Goal: Transaction & Acquisition: Purchase product/service

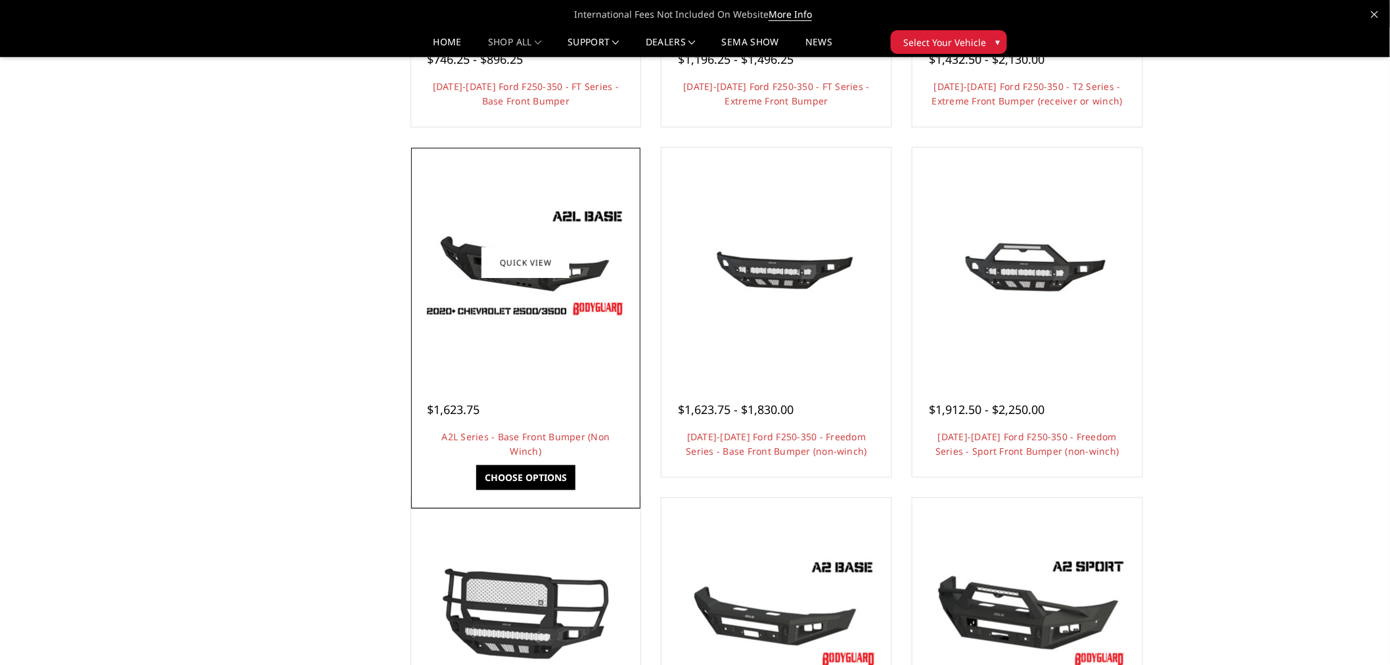
click at [536, 478] on link "Choose Options" at bounding box center [525, 477] width 99 height 25
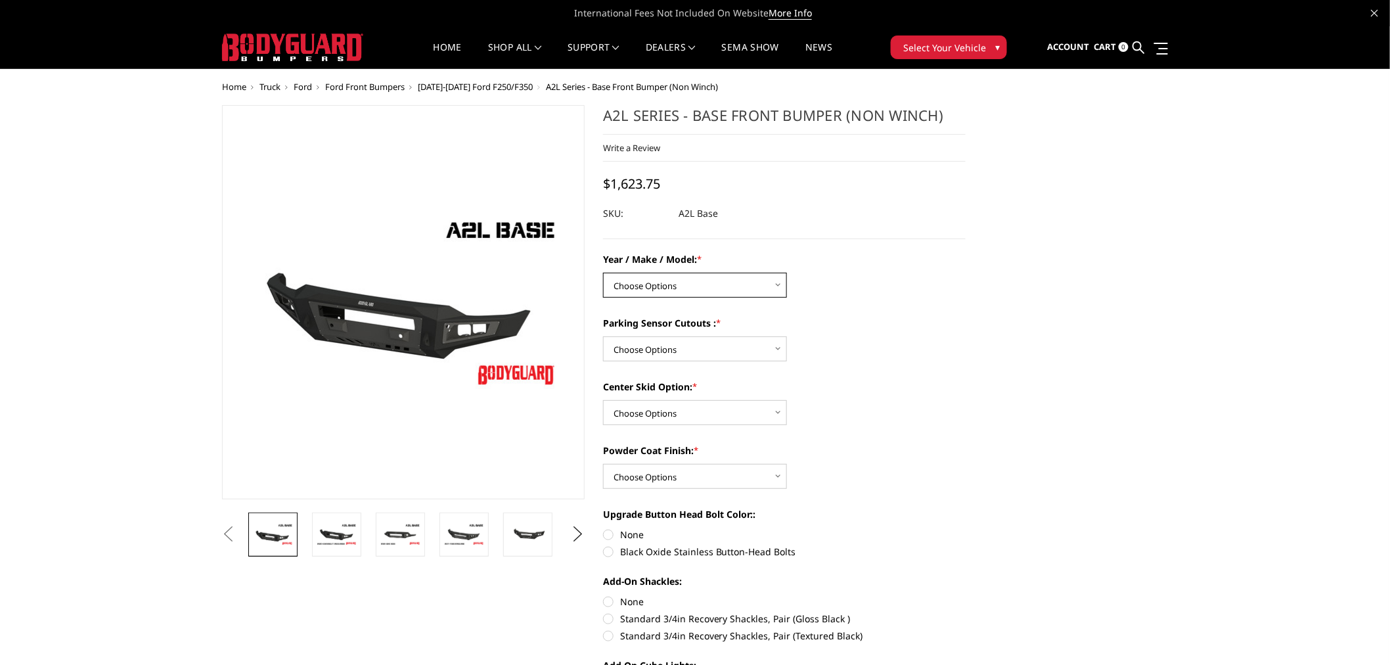
click at [711, 292] on select "Choose Options Chevrolet 15-19 2500 / 3500 Chevrolet 19-21 1500 Chevrolet 15-20…" at bounding box center [695, 285] width 184 height 25
select select "4293"
click at [603, 273] on select "Choose Options Chevrolet 15-19 2500 / 3500 Chevrolet 19-21 1500 Chevrolet 15-20…" at bounding box center [695, 285] width 184 height 25
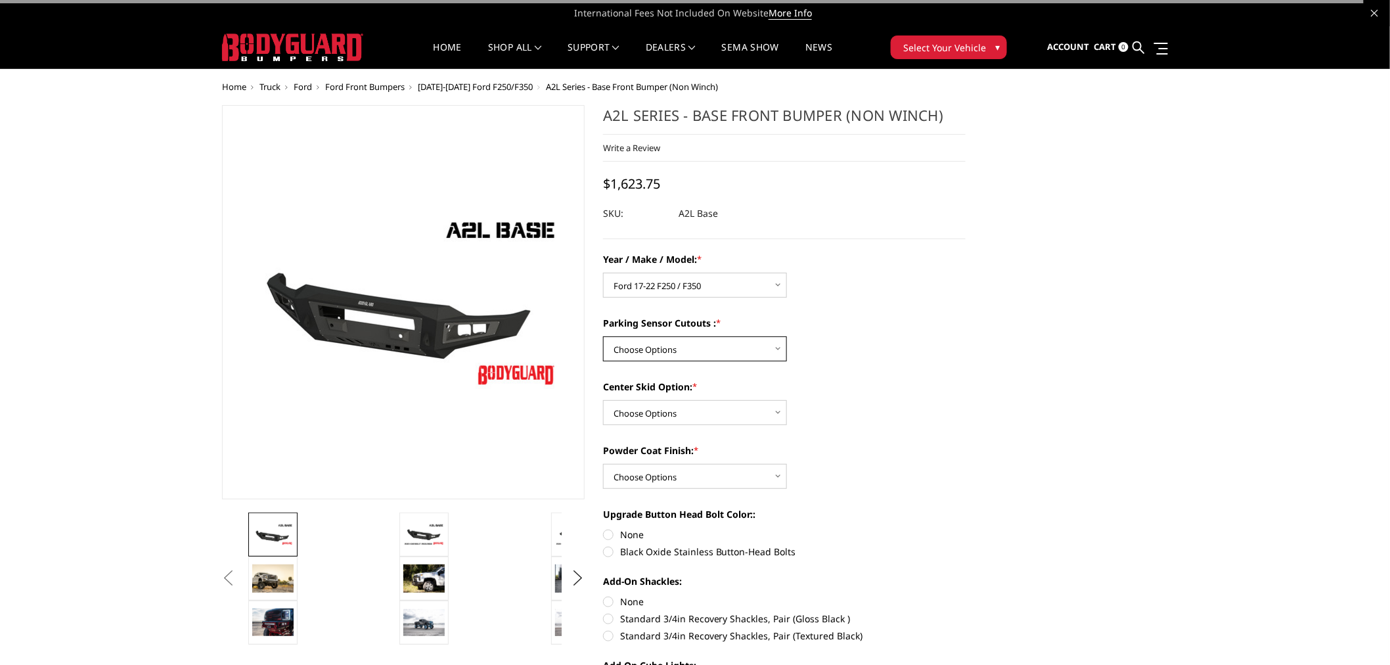
click at [700, 346] on select "Choose Options Yes - I have front parking sensors No - I do NOT have parking se…" at bounding box center [695, 348] width 184 height 25
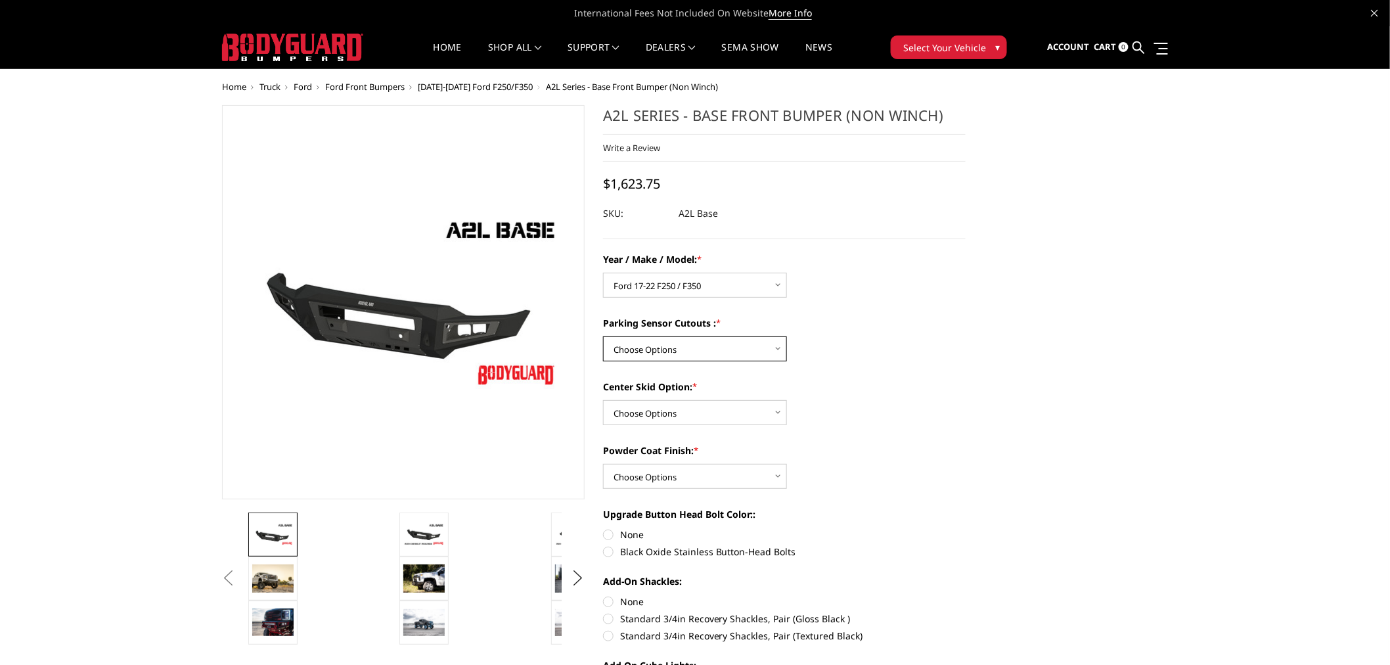
select select "4288"
click at [603, 336] on select "Choose Options Yes - I have front parking sensors No - I do NOT have parking se…" at bounding box center [695, 348] width 184 height 25
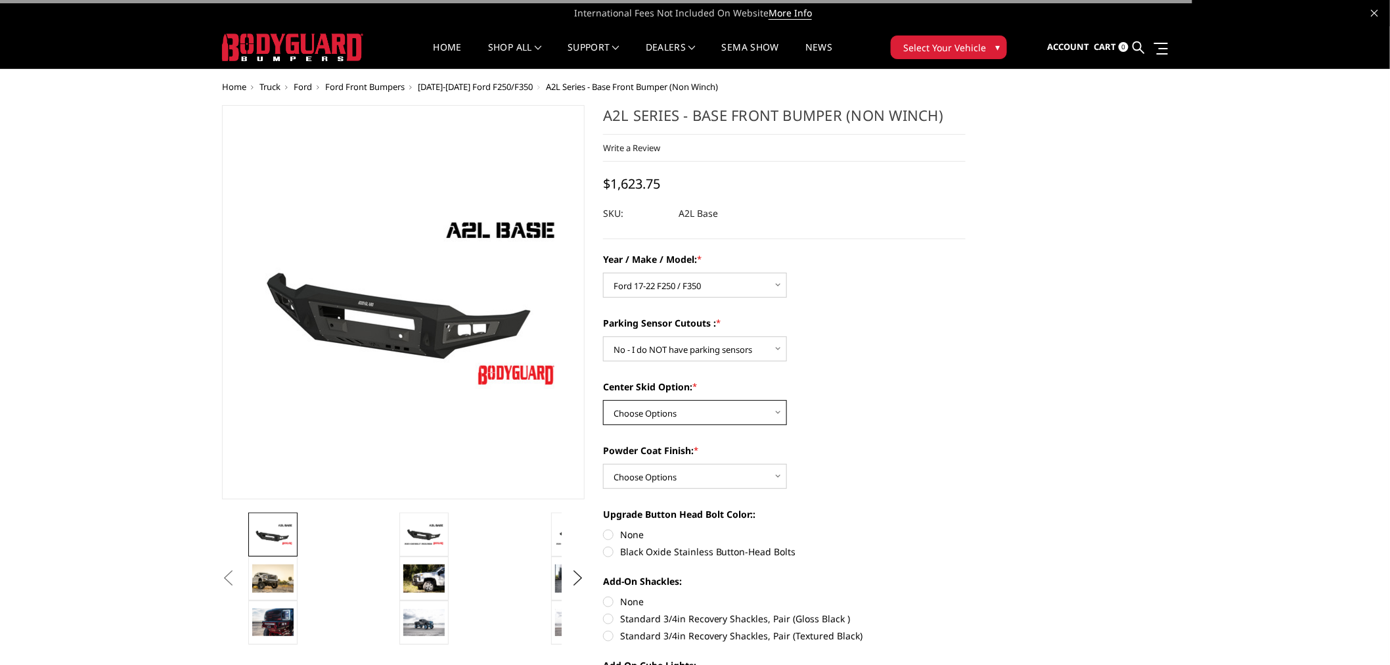
click at [695, 413] on select "Choose Options Single Light Bar Cutout" at bounding box center [695, 412] width 184 height 25
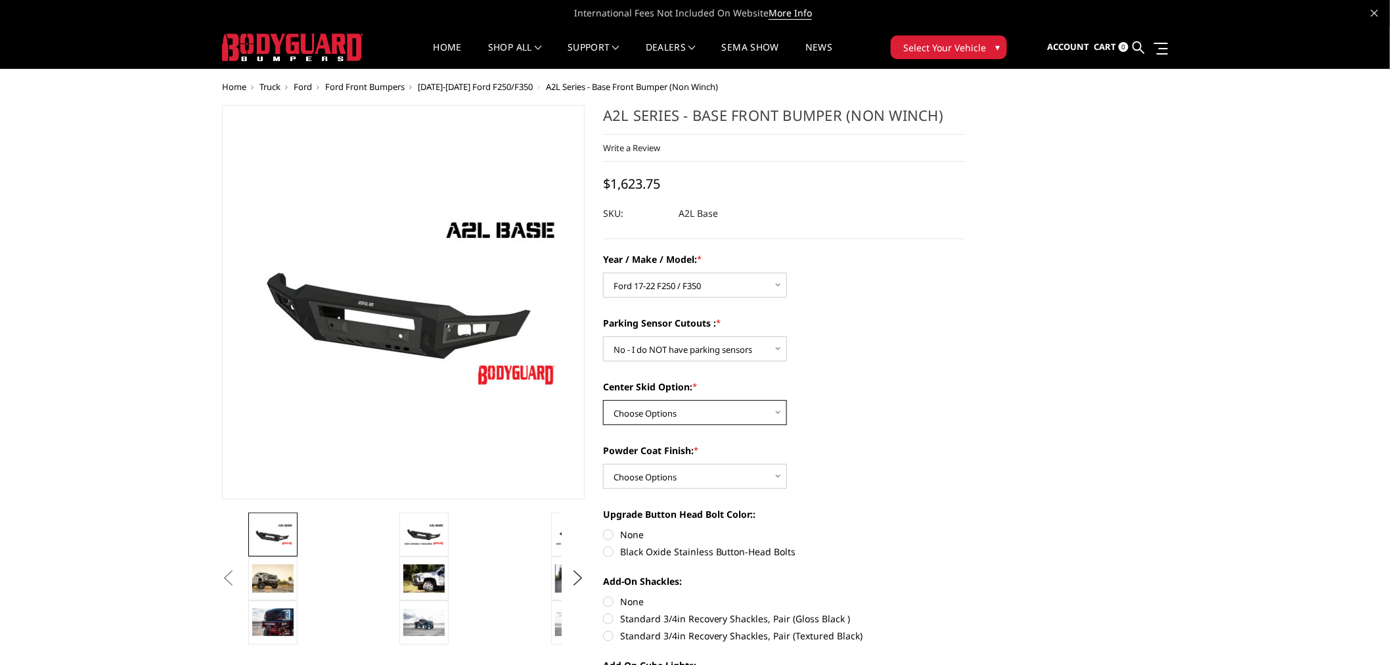
select select "4304"
click at [603, 400] on select "Choose Options Single Light Bar Cutout" at bounding box center [695, 412] width 184 height 25
click at [683, 481] on select "Choose Options Bare metal (included) Texture Black Powder Coat" at bounding box center [695, 476] width 184 height 25
select select "4286"
click at [603, 464] on select "Choose Options Bare metal (included) Texture Black Powder Coat" at bounding box center [695, 476] width 184 height 25
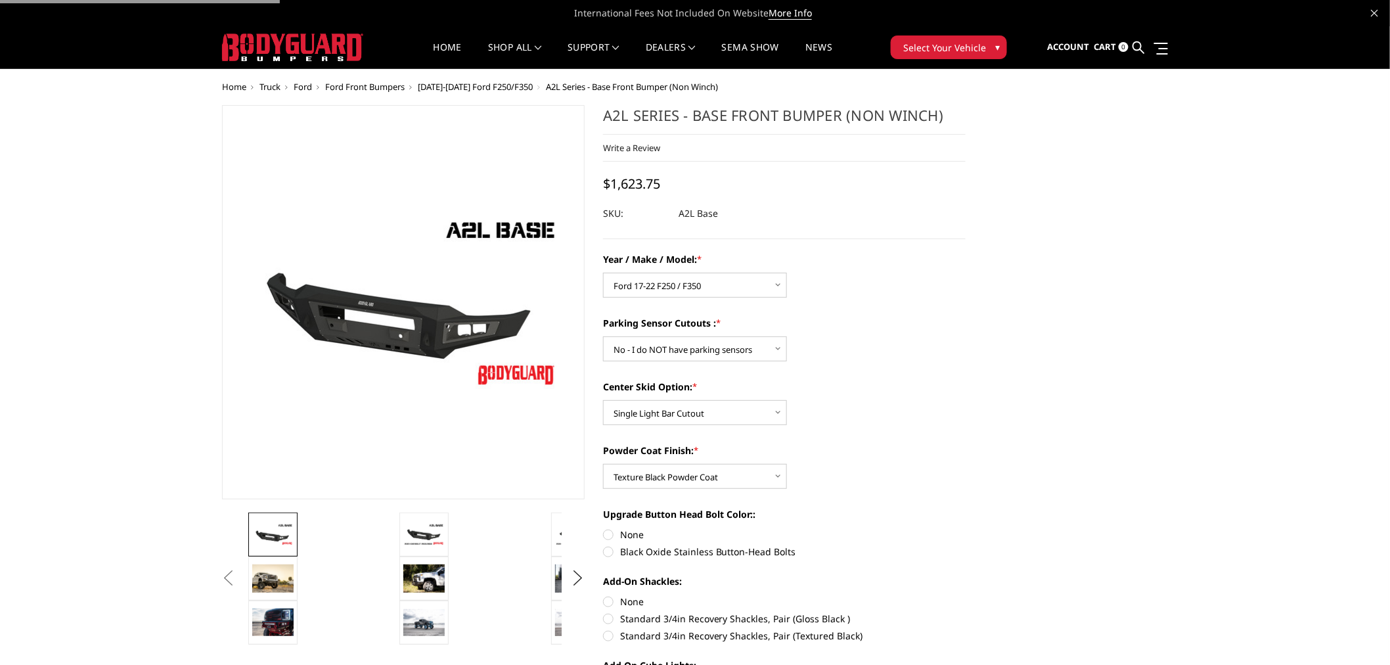
click at [930, 489] on div "Powder Coat Finish: * Choose Options Bare metal (included) Texture Black Powder…" at bounding box center [784, 465] width 363 height 45
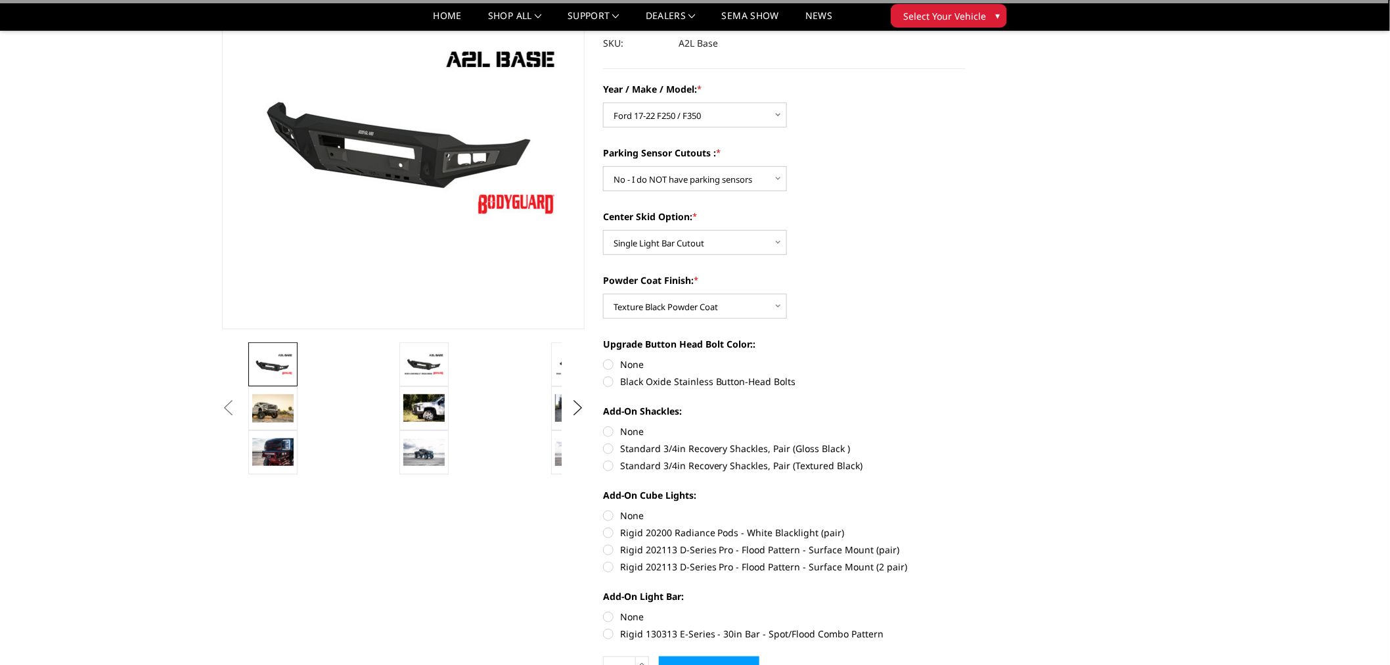
scroll to position [219, 0]
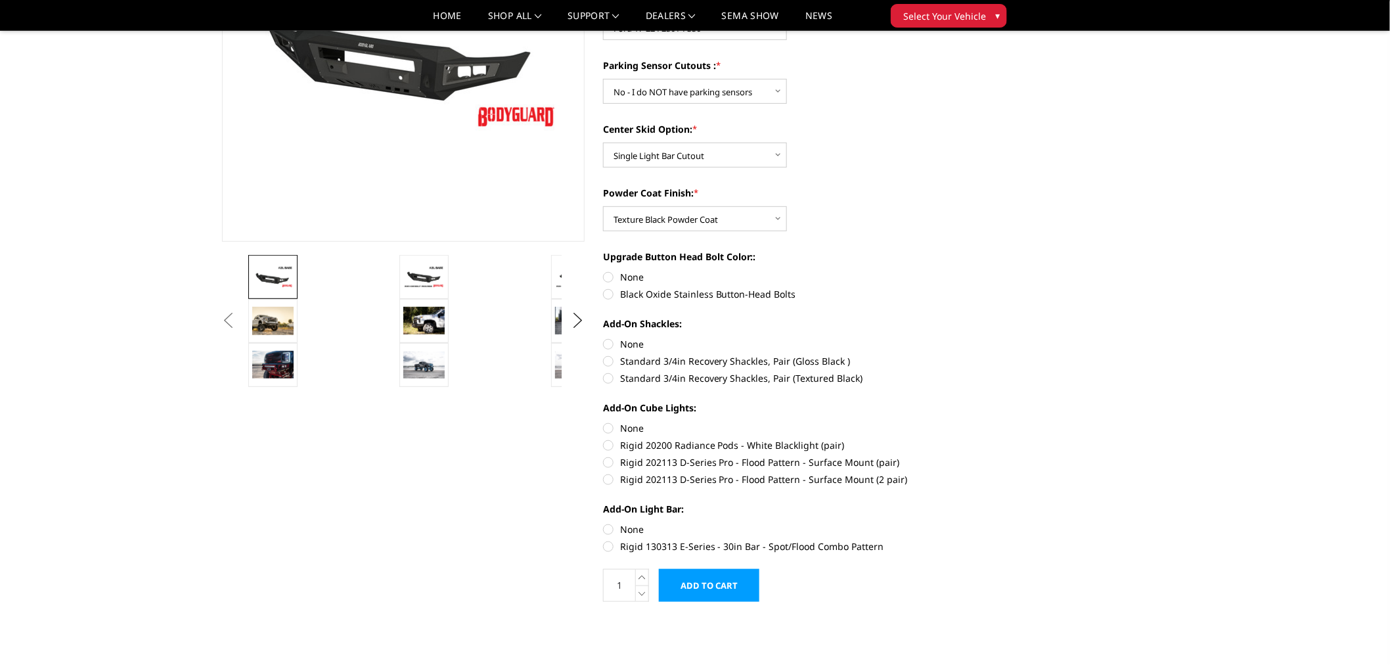
click at [629, 279] on label "None" at bounding box center [784, 277] width 363 height 14
click at [604, 271] on input "None" at bounding box center [603, 270] width 1 height 1
radio input "true"
click at [662, 376] on label "Standard 3/4in Recovery Shackles, Pair (Textured Black)" at bounding box center [784, 378] width 363 height 14
click at [966, 355] on input "Standard 3/4in Recovery Shackles, Pair (Textured Black)" at bounding box center [966, 354] width 1 height 1
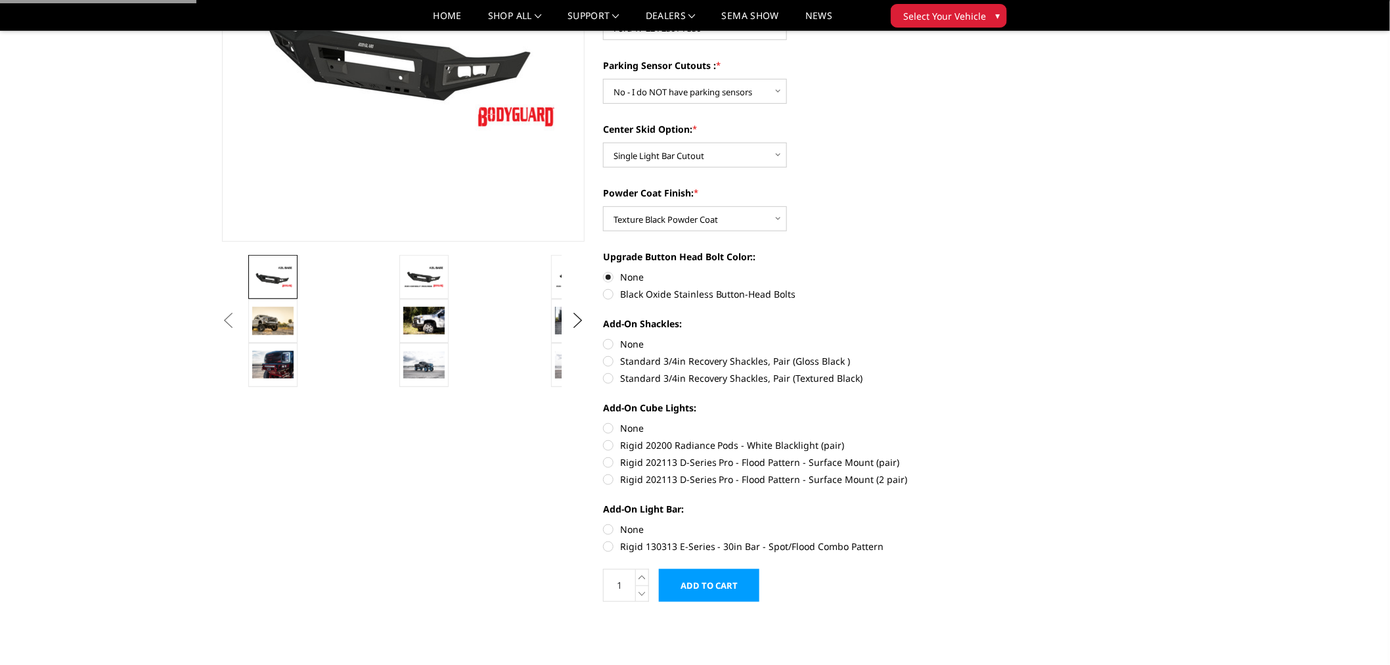
radio input "true"
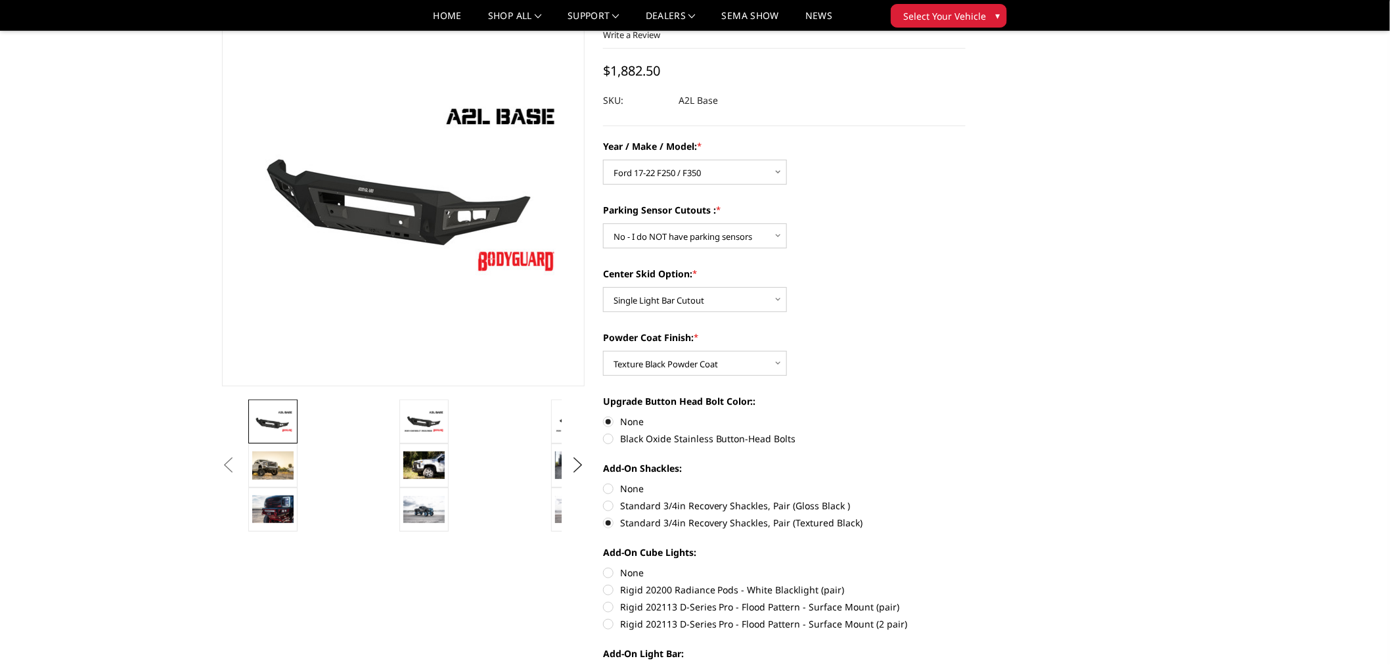
scroll to position [73, 0]
click at [609, 626] on label "Rigid 202113 D-Series Pro - Flood Pattern - Surface Mount (2 pair)" at bounding box center [784, 625] width 363 height 14
click at [966, 602] on input "Rigid 202113 D-Series Pro - Flood Pattern - Surface Mount (2 pair)" at bounding box center [966, 601] width 1 height 1
radio input "true"
click at [606, 573] on label "None" at bounding box center [784, 574] width 363 height 14
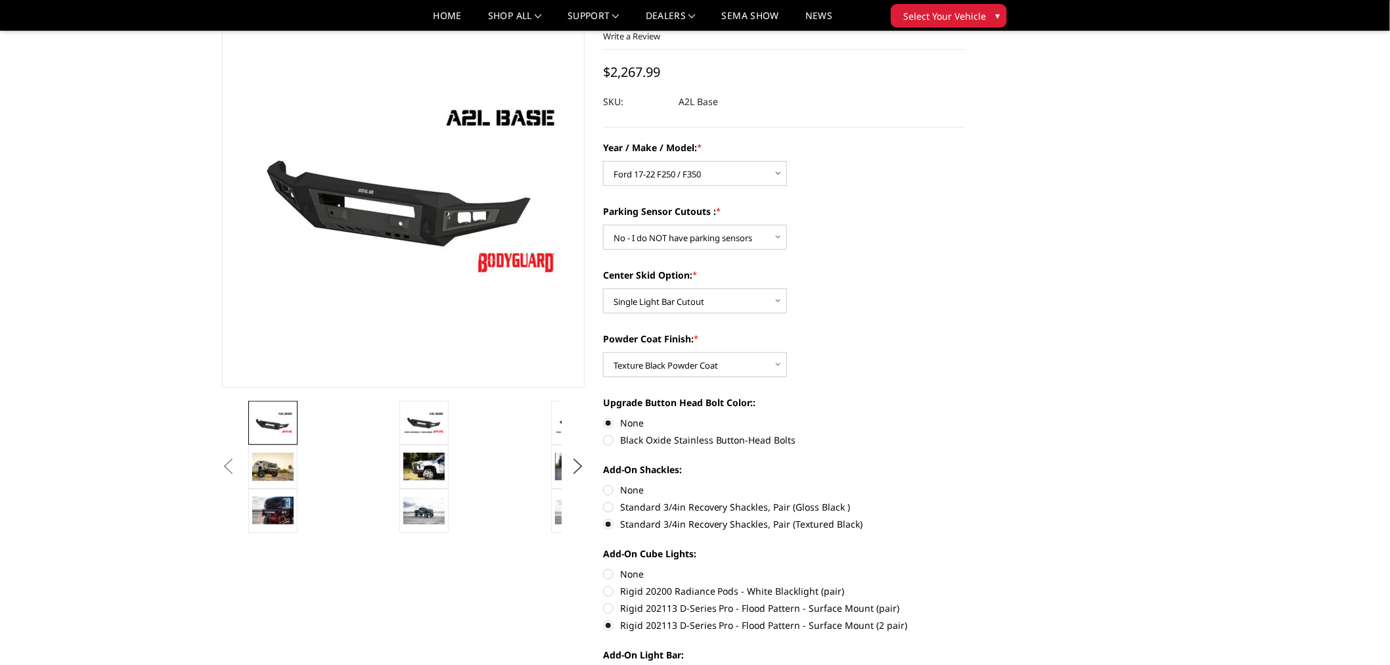
click at [604, 568] on input "None" at bounding box center [603, 567] width 1 height 1
radio input "true"
click at [725, 625] on label "Rigid 202113 D-Series Pro - Flood Pattern - Surface Mount (2 pair)" at bounding box center [784, 625] width 363 height 14
click at [966, 602] on input "Rigid 202113 D-Series Pro - Flood Pattern - Surface Mount (2 pair)" at bounding box center [966, 601] width 1 height 1
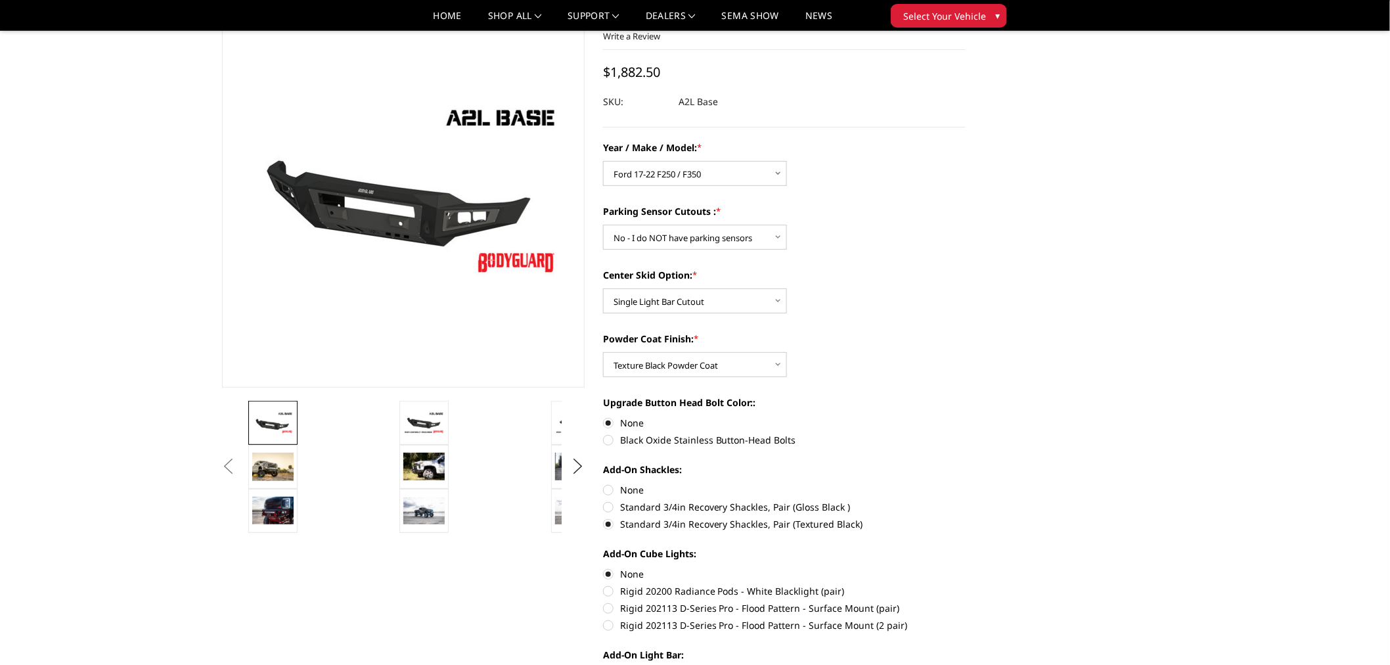
radio input "true"
click at [834, 141] on label "Year / Make / Model: *" at bounding box center [784, 148] width 363 height 14
click at [787, 161] on select "Choose Options Chevrolet 15-19 2500 / 3500 Chevrolet 19-21 1500 Chevrolet 15-20…" at bounding box center [695, 173] width 184 height 25
click at [628, 574] on label "None" at bounding box center [784, 574] width 363 height 14
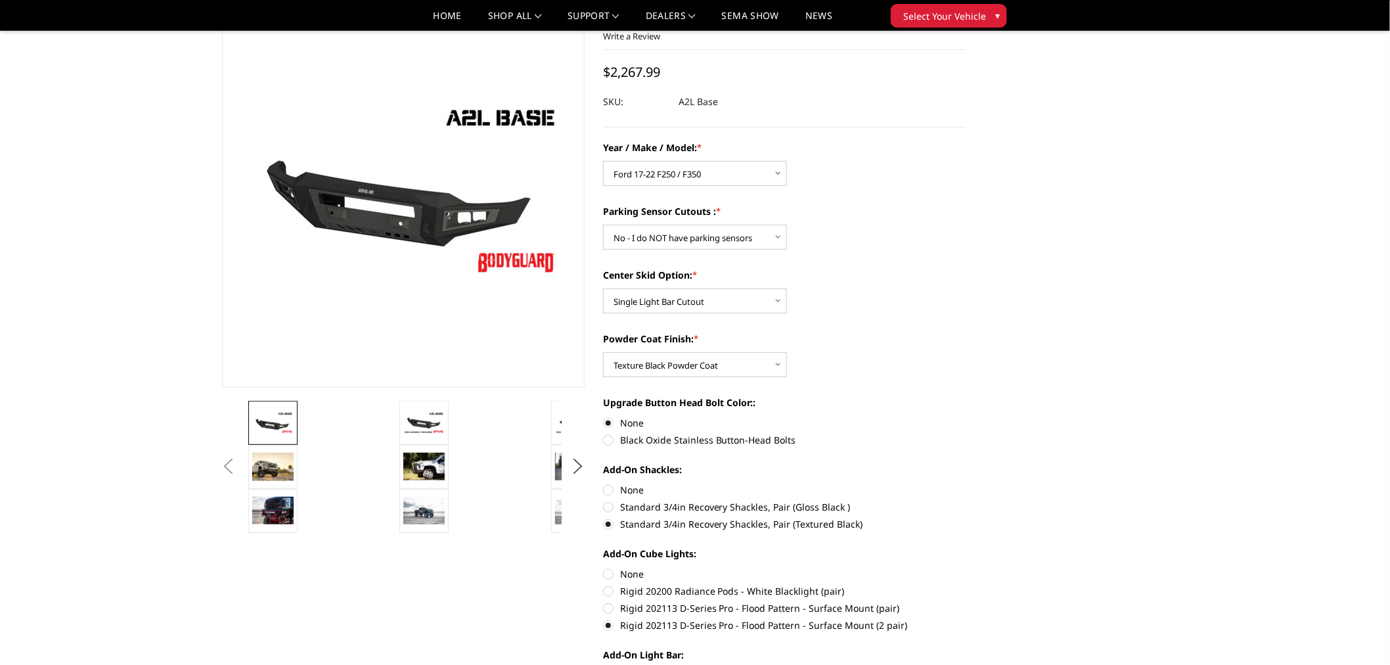
click at [604, 568] on input "None" at bounding box center [603, 567] width 1 height 1
radio input "true"
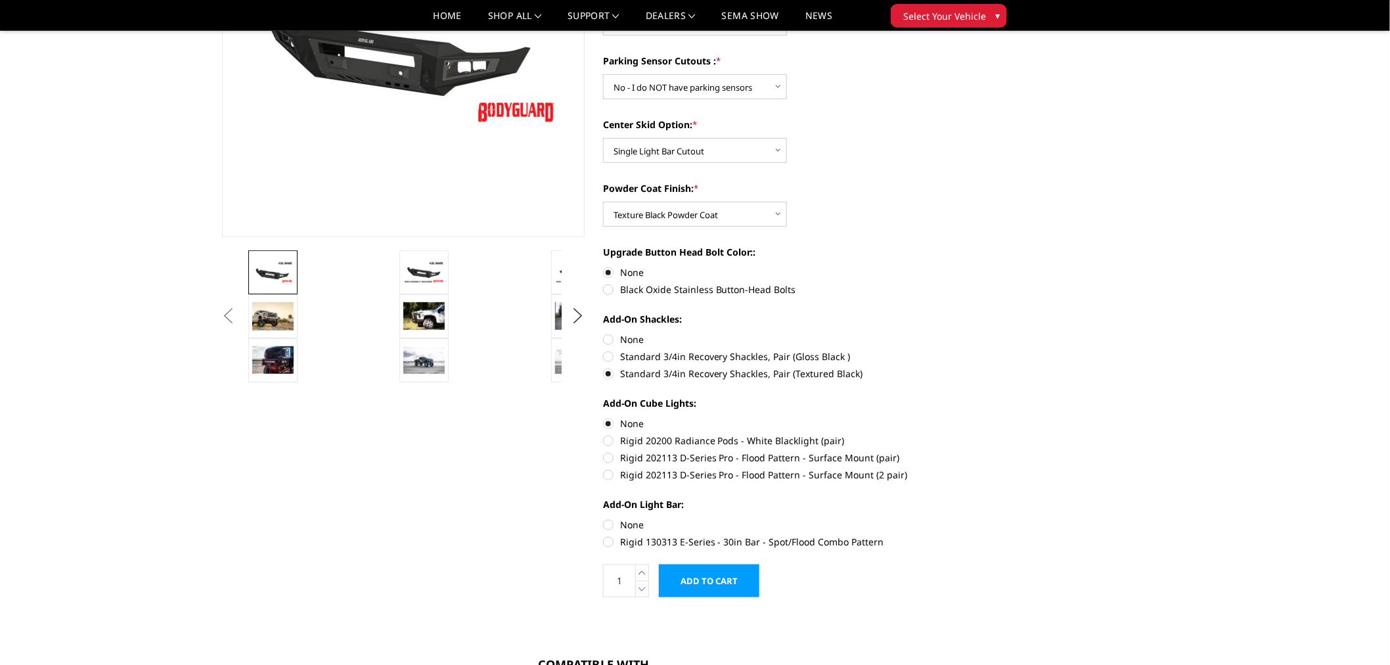
scroll to position [292, 0]
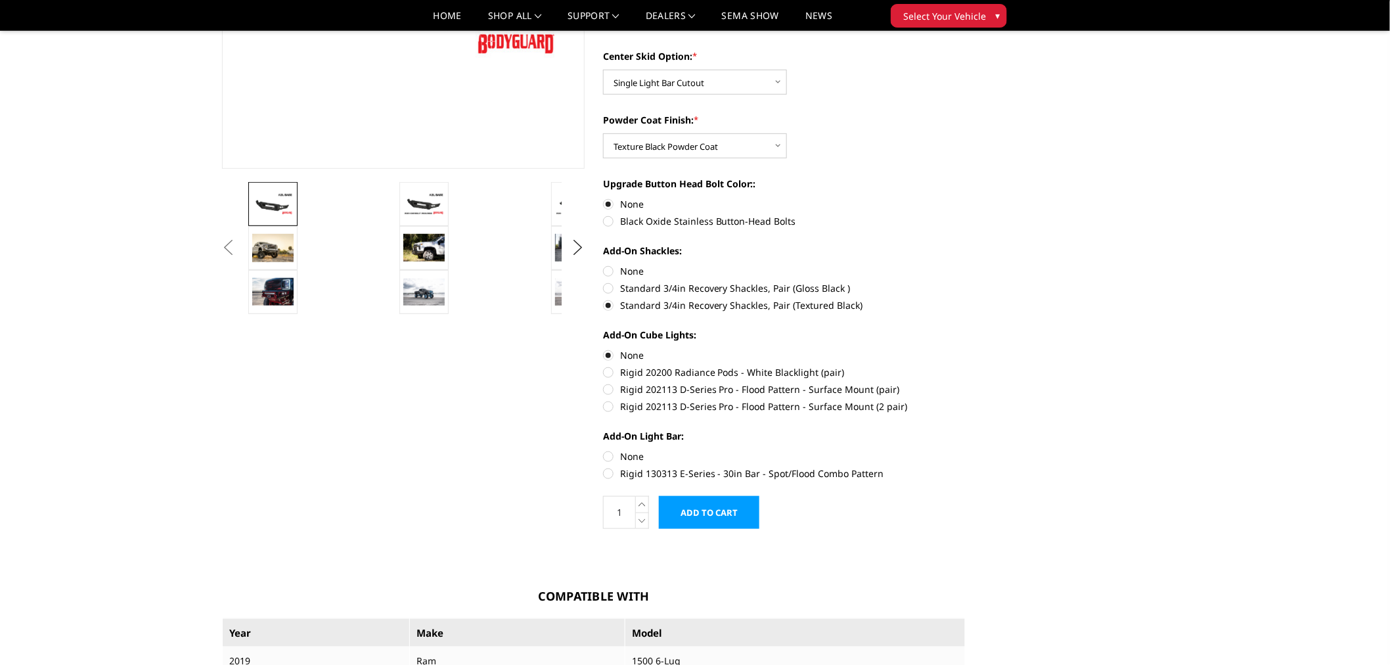
click at [706, 470] on label "Rigid 130313 E-Series - 30in Bar - Spot/Flood Combo Pattern" at bounding box center [784, 473] width 363 height 14
click at [966, 450] on input "Rigid 130313 E-Series - 30in Bar - Spot/Flood Combo Pattern" at bounding box center [966, 449] width 1 height 1
radio input "true"
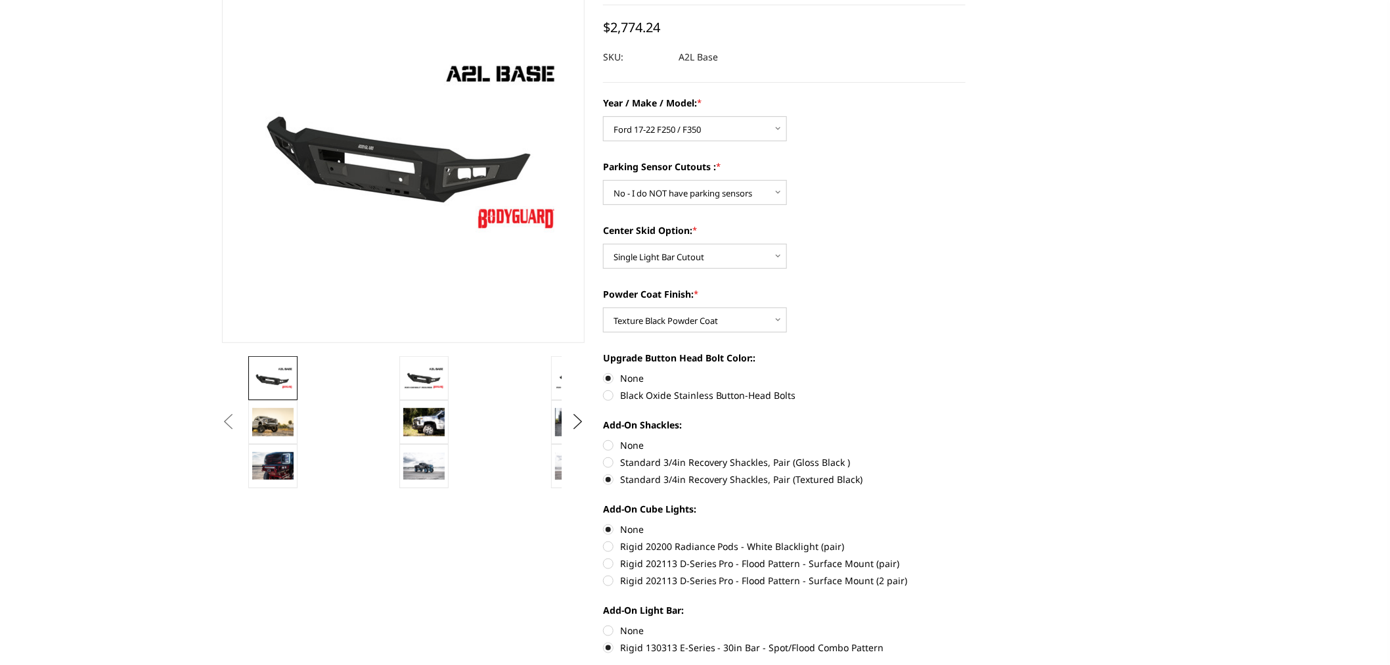
scroll to position [438, 0]
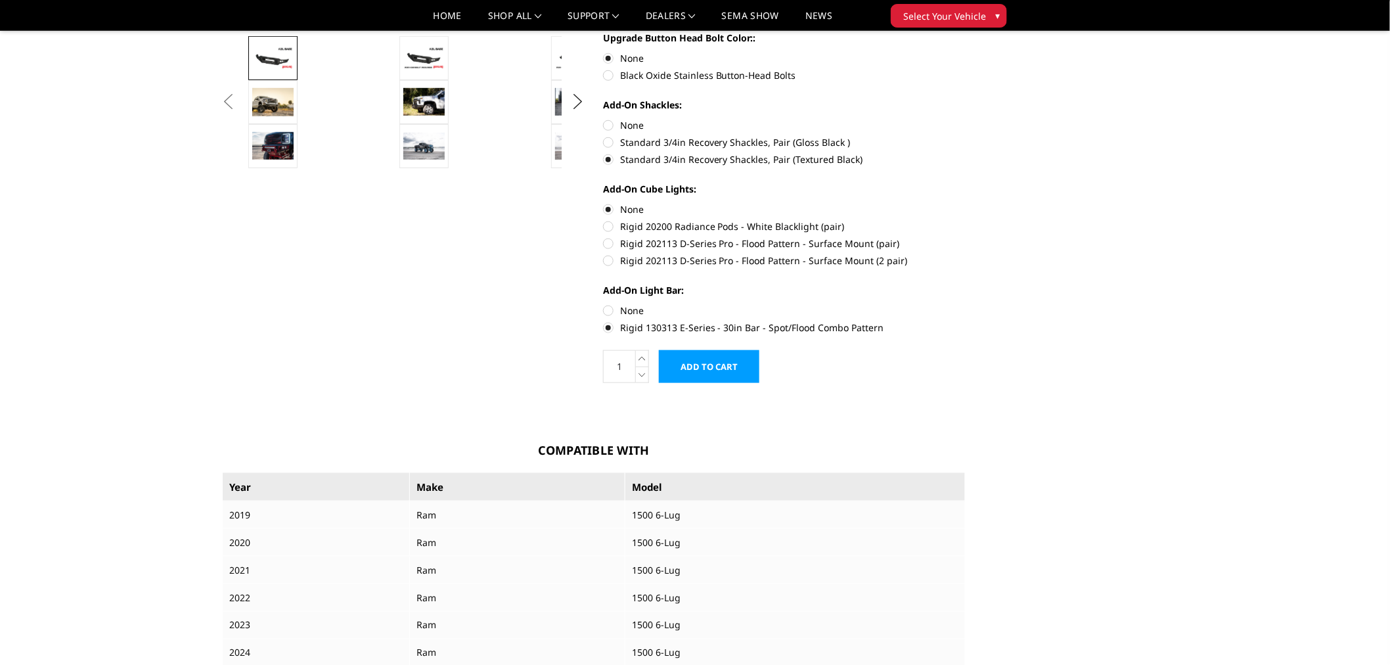
click at [633, 309] on label "None" at bounding box center [784, 311] width 363 height 14
click at [604, 304] on input "None" at bounding box center [603, 304] width 1 height 1
radio input "true"
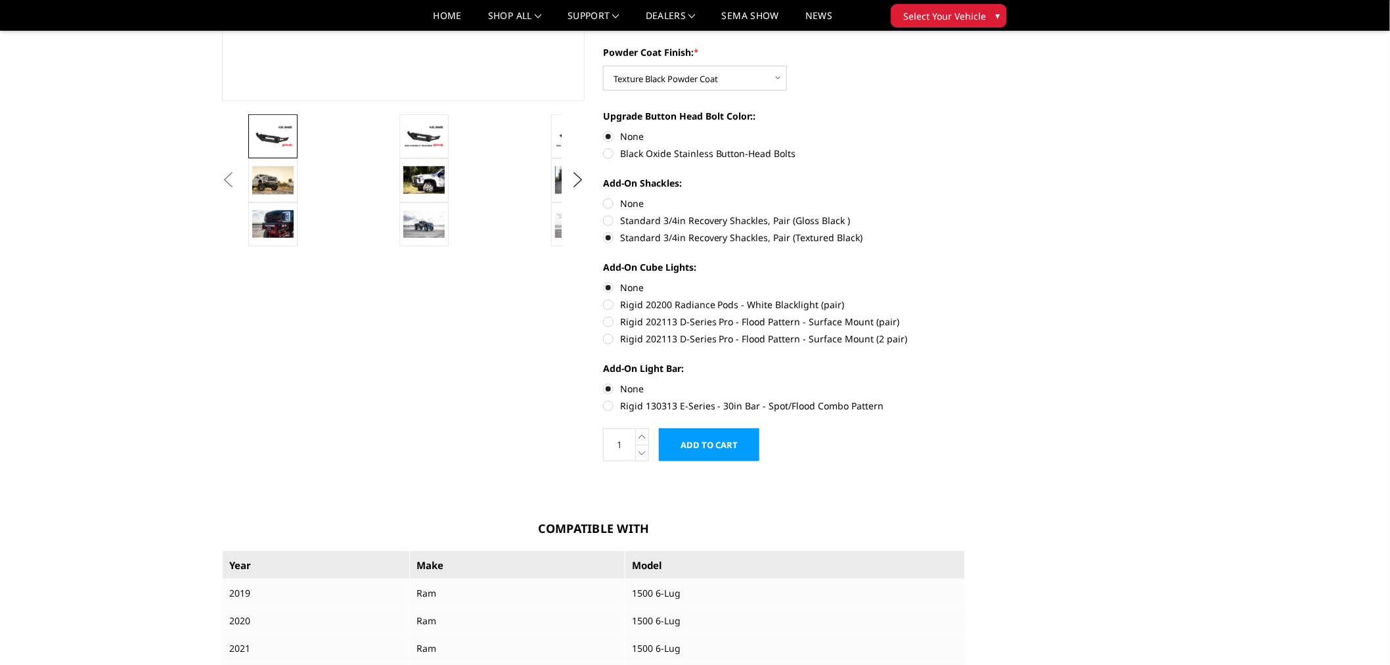
scroll to position [365, 0]
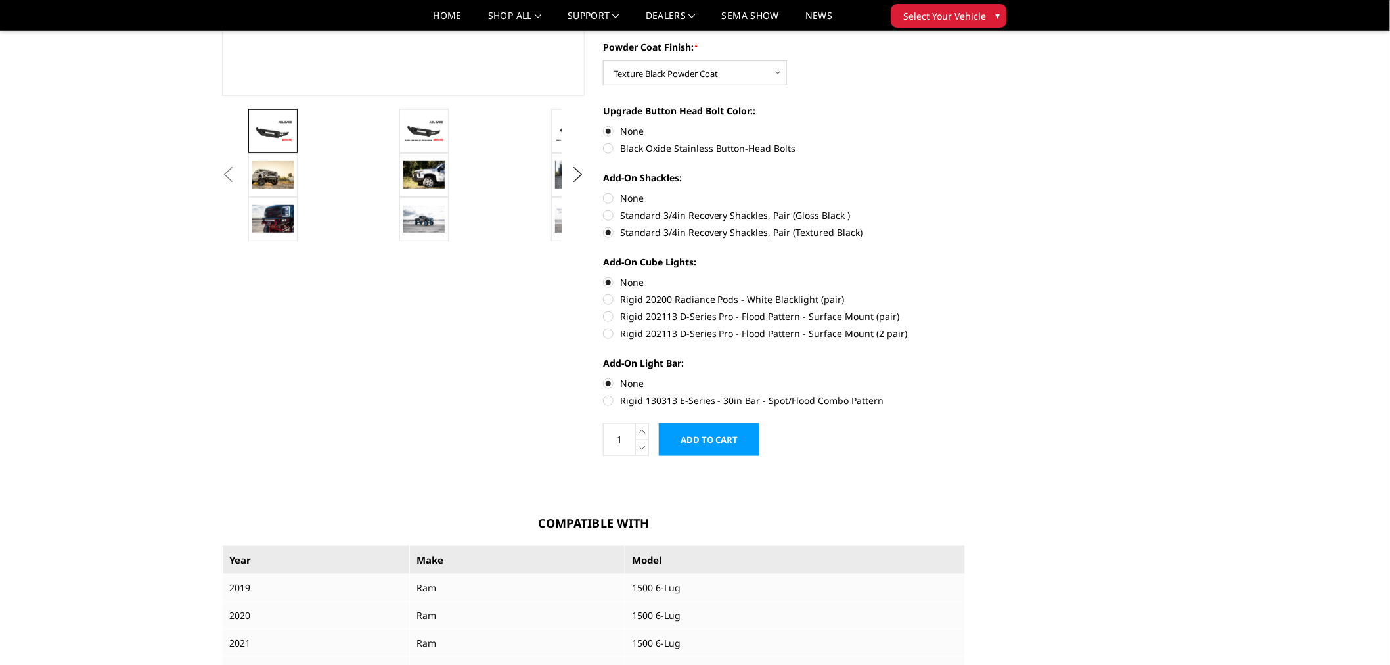
click at [717, 333] on label "Rigid 202113 D-Series Pro - Flood Pattern - Surface Mount (2 pair)" at bounding box center [784, 334] width 363 height 14
click at [966, 310] on input "Rigid 202113 D-Series Pro - Flood Pattern - Surface Mount (2 pair)" at bounding box center [966, 309] width 1 height 1
radio input "true"
click at [690, 397] on label "Rigid 130313 E-Series - 30in Bar - Spot/Flood Combo Pattern" at bounding box center [784, 401] width 363 height 14
click at [966, 377] on input "Rigid 130313 E-Series - 30in Bar - Spot/Flood Combo Pattern" at bounding box center [966, 376] width 1 height 1
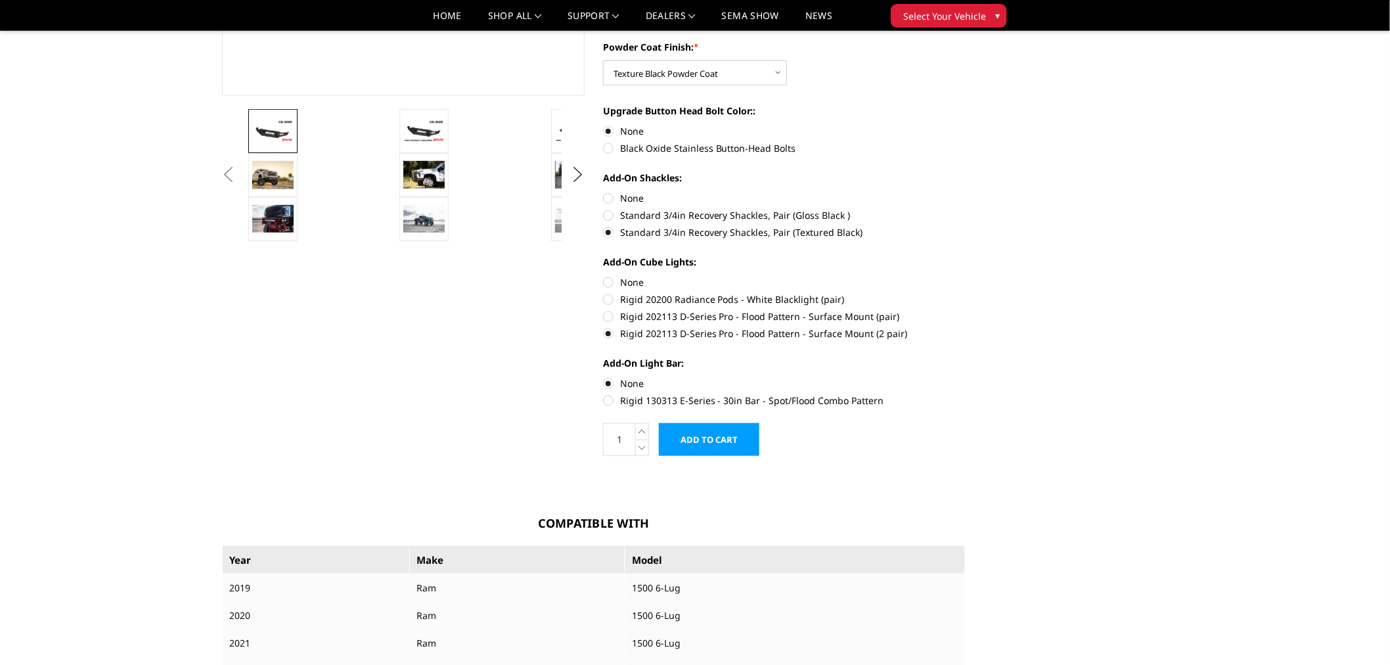
radio input "true"
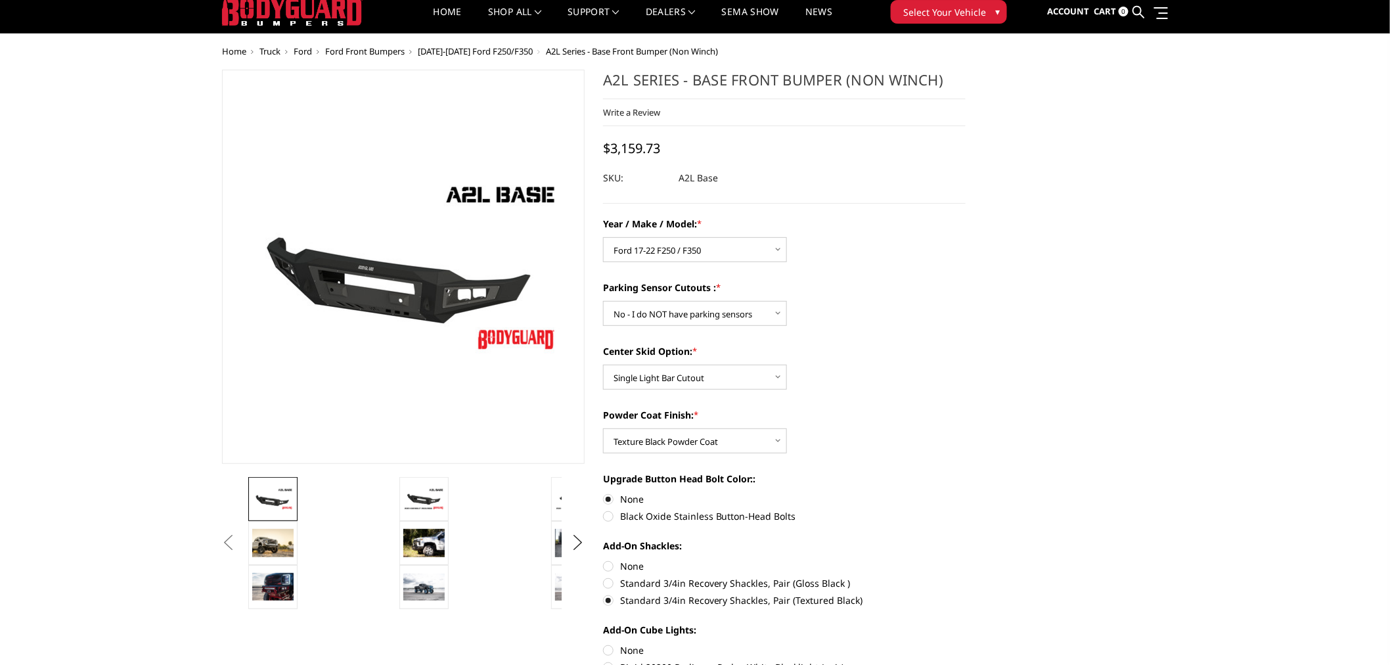
scroll to position [0, 0]
